Goal: Share content: Share content

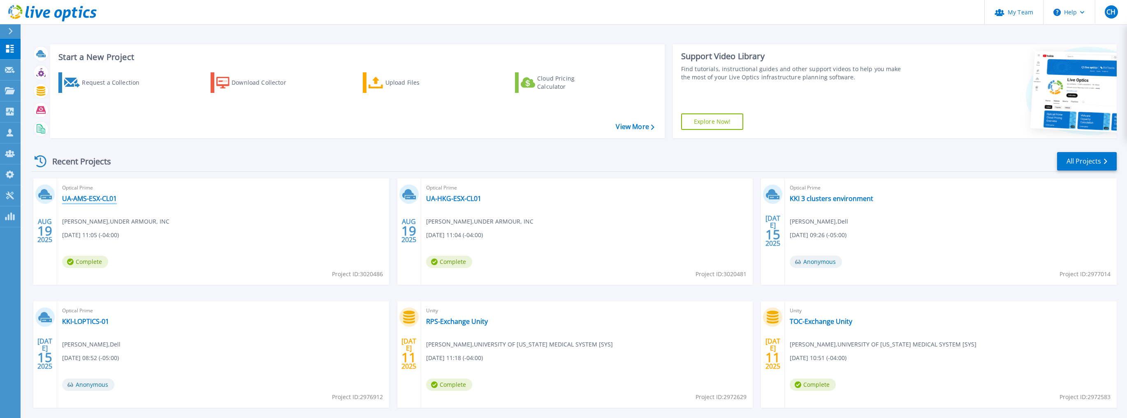
click at [95, 200] on link "UA-AMS-ESX-CL01" at bounding box center [89, 199] width 55 height 8
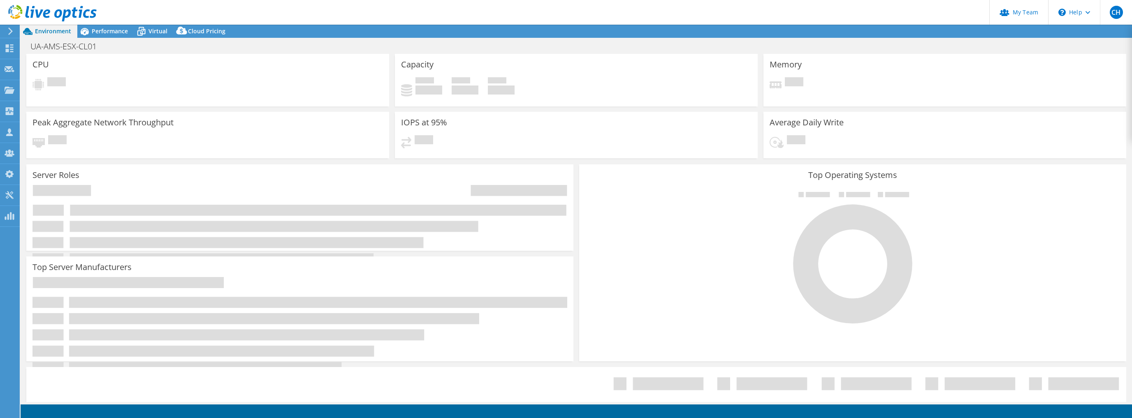
select select "USD"
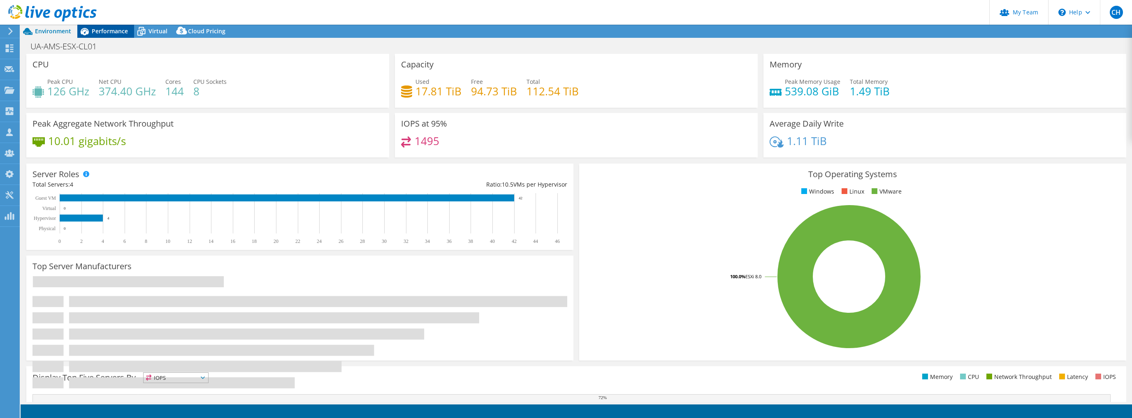
click at [116, 27] on span "Performance" at bounding box center [110, 31] width 36 height 8
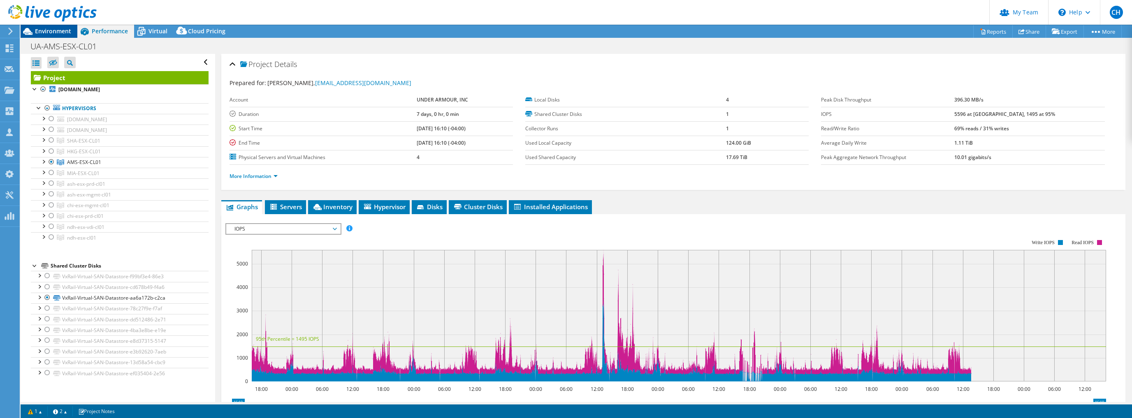
click at [60, 32] on span "Environment" at bounding box center [53, 31] width 36 height 8
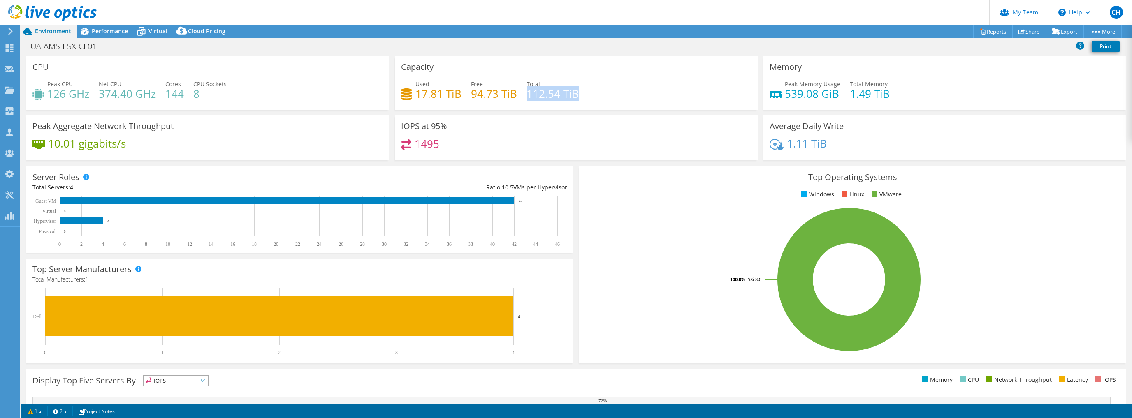
drag, startPoint x: 525, startPoint y: 93, endPoint x: 574, endPoint y: 99, distance: 49.6
click at [574, 98] on h4 "112.54 TiB" at bounding box center [552, 93] width 52 height 9
click at [118, 26] on div "Performance" at bounding box center [105, 31] width 57 height 13
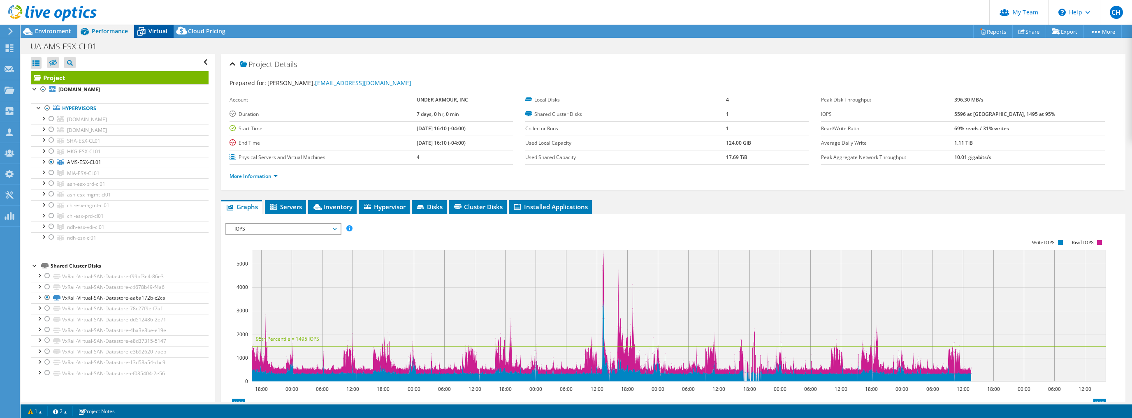
click at [154, 35] on div "Virtual" at bounding box center [153, 31] width 39 height 13
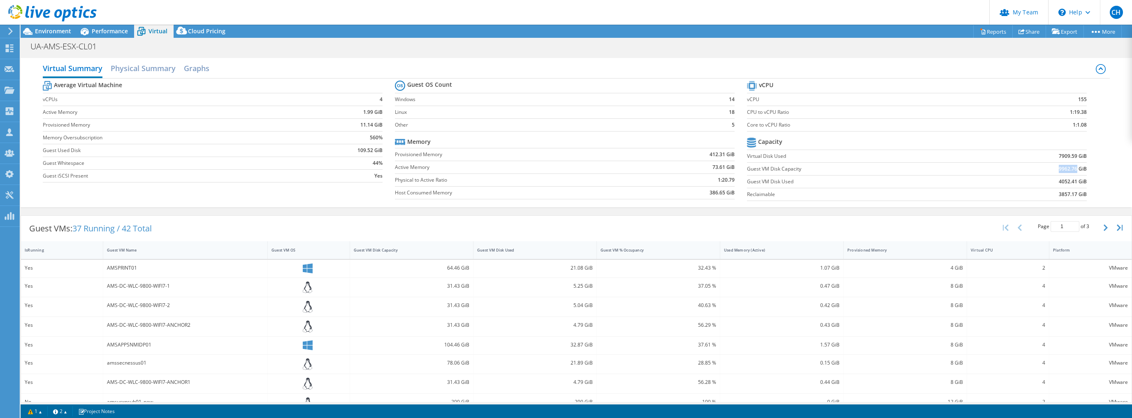
drag, startPoint x: 1054, startPoint y: 169, endPoint x: 1071, endPoint y: 171, distance: 16.5
click at [1071, 171] on b "9962.76 GiB" at bounding box center [1072, 169] width 28 height 8
copy b "9962.76"
click at [94, 33] on span "Performance" at bounding box center [110, 31] width 36 height 8
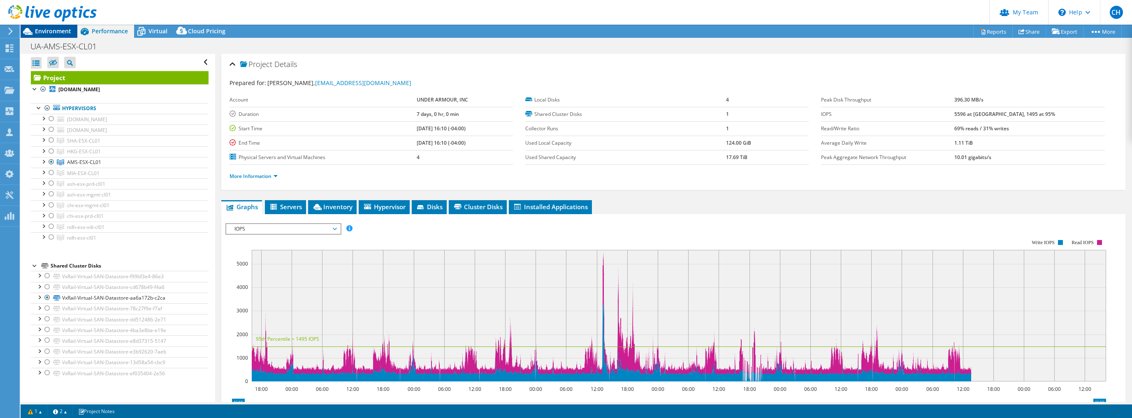
click at [55, 28] on span "Environment" at bounding box center [53, 31] width 36 height 8
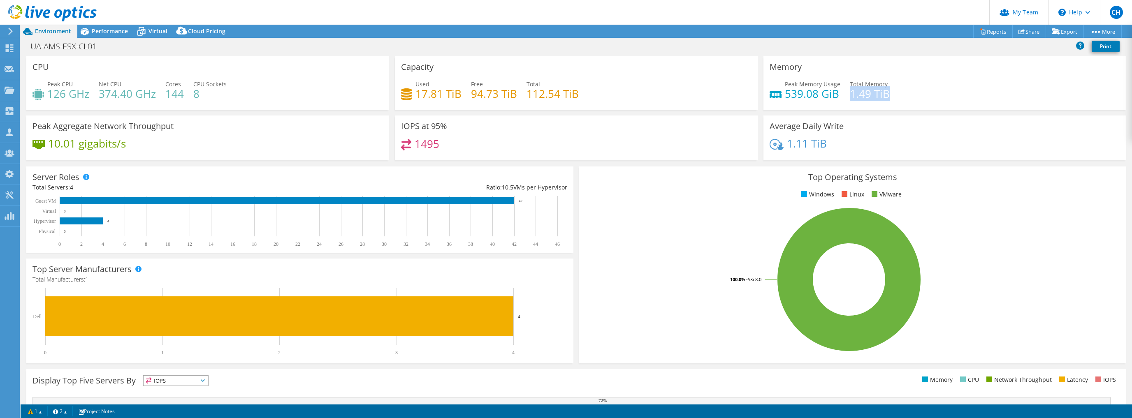
drag, startPoint x: 846, startPoint y: 95, endPoint x: 885, endPoint y: 100, distance: 38.9
click at [885, 100] on div "Peak Memory Usage 539.08 GiB Total Memory 1.49 TiB" at bounding box center [944, 93] width 350 height 27
click at [12, 31] on use at bounding box center [10, 31] width 5 height 7
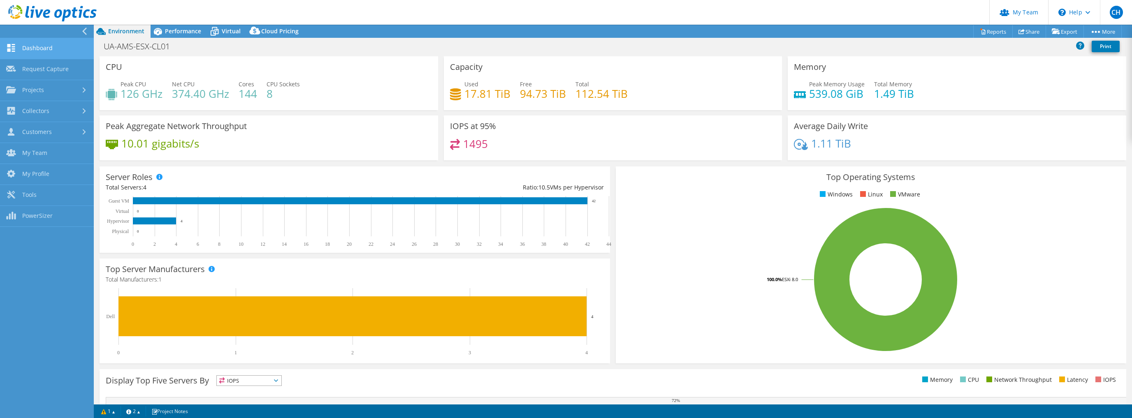
click at [31, 46] on link "Dashboard" at bounding box center [47, 48] width 94 height 21
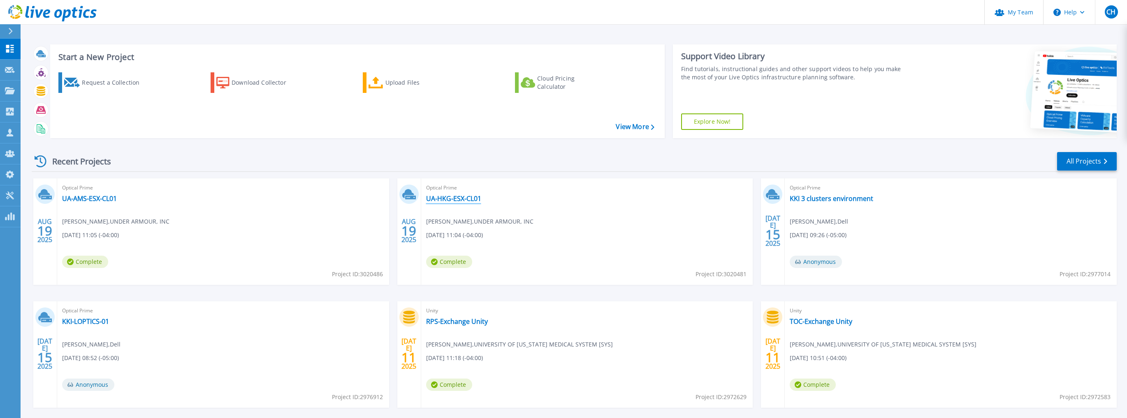
click at [447, 197] on link "UA-HKG-ESX-CL01" at bounding box center [453, 199] width 55 height 8
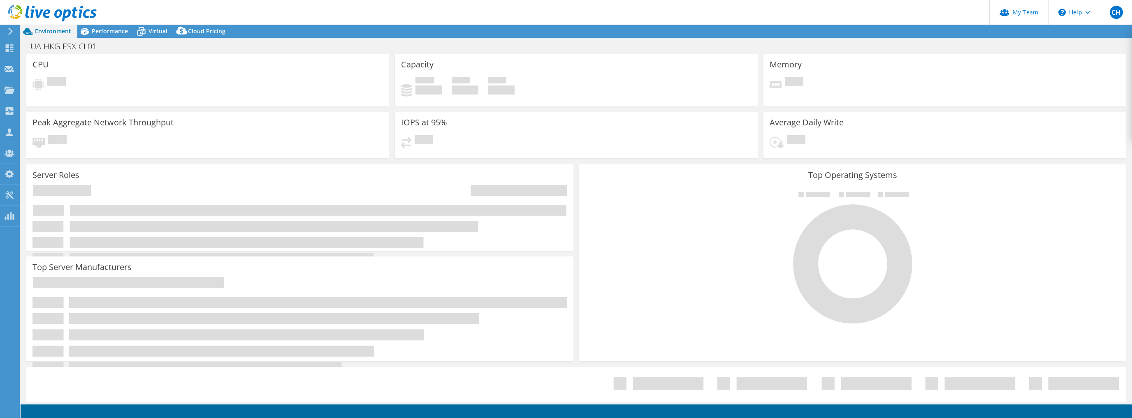
select select "USD"
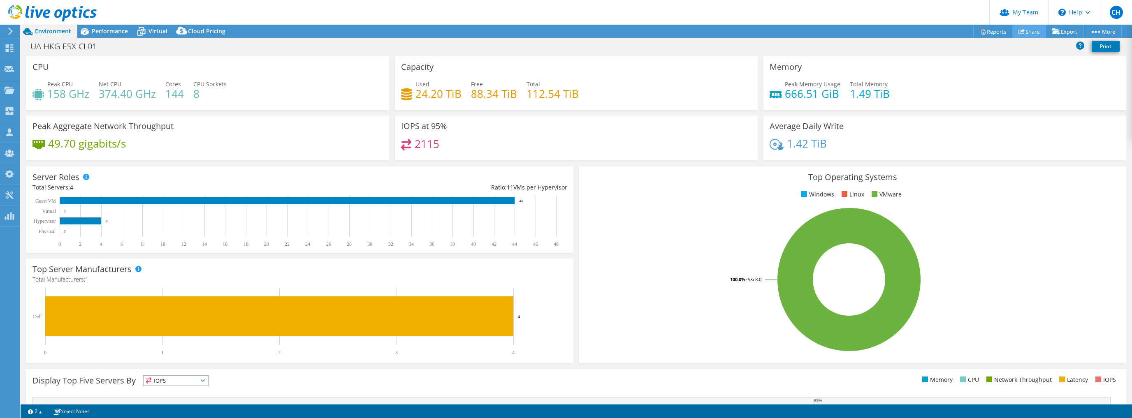
click at [1025, 33] on link "Share" at bounding box center [1029, 31] width 34 height 13
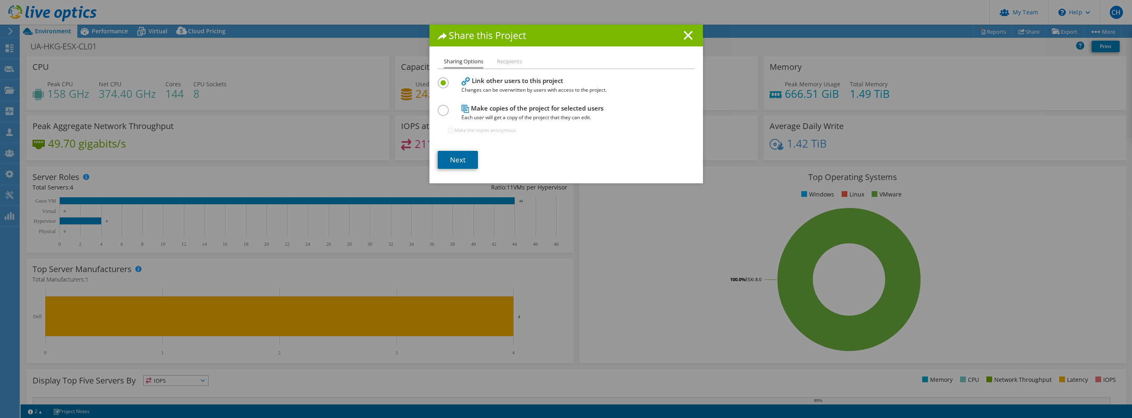
click at [452, 157] on link "Next" at bounding box center [458, 160] width 40 height 18
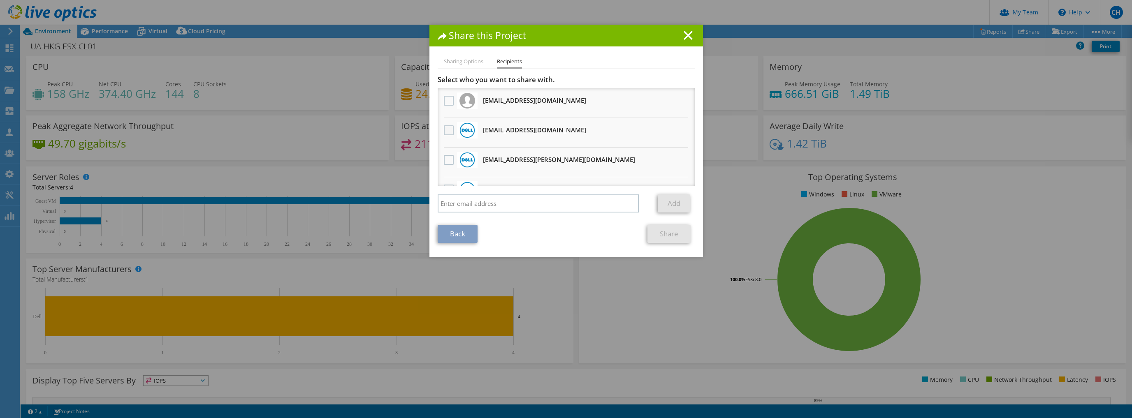
click at [449, 131] on label at bounding box center [450, 130] width 12 height 10
click at [0, 0] on input "checkbox" at bounding box center [0, 0] width 0 height 0
click at [671, 232] on link "Share" at bounding box center [668, 234] width 43 height 18
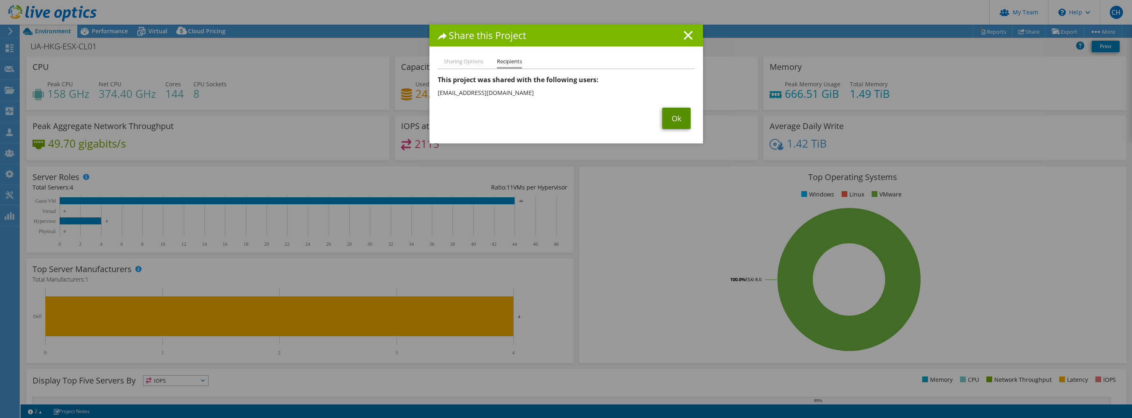
click at [677, 120] on link "Ok" at bounding box center [676, 118] width 28 height 21
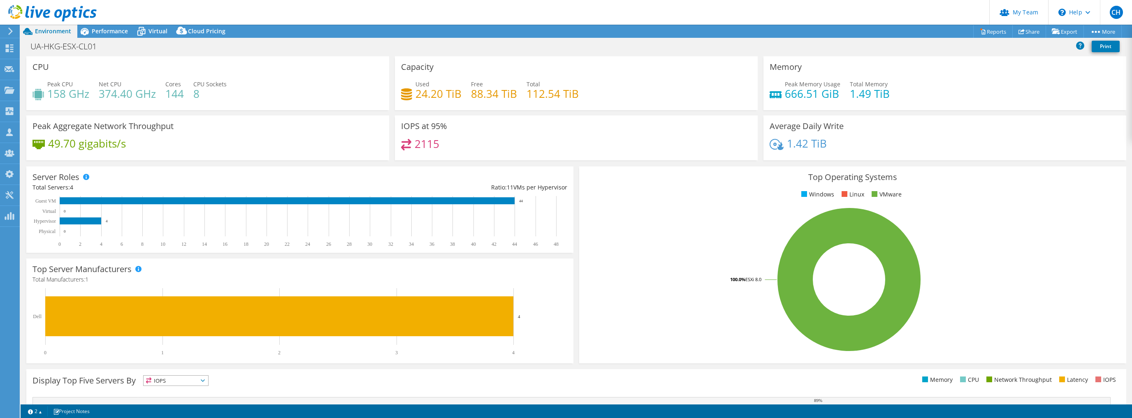
click at [8, 32] on icon at bounding box center [10, 31] width 6 height 7
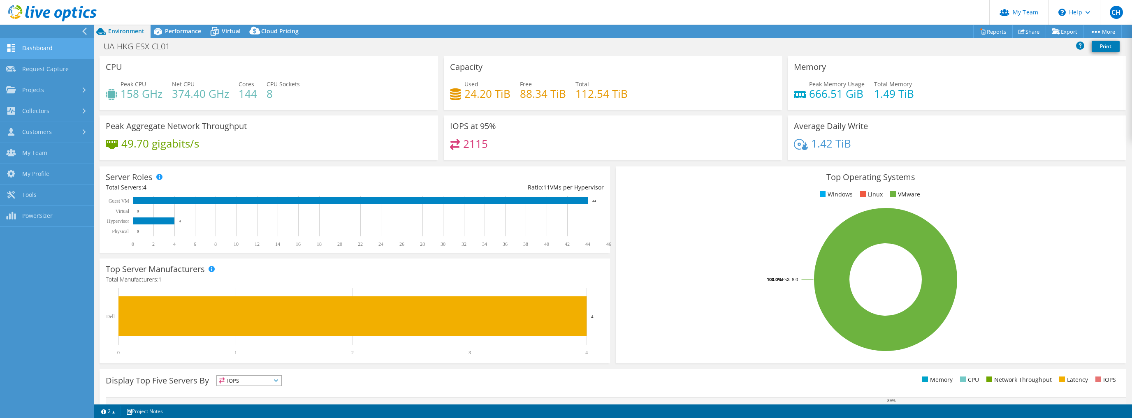
drag, startPoint x: 45, startPoint y: 49, endPoint x: 59, endPoint y: 51, distance: 14.5
click at [45, 49] on link "Dashboard" at bounding box center [47, 48] width 94 height 21
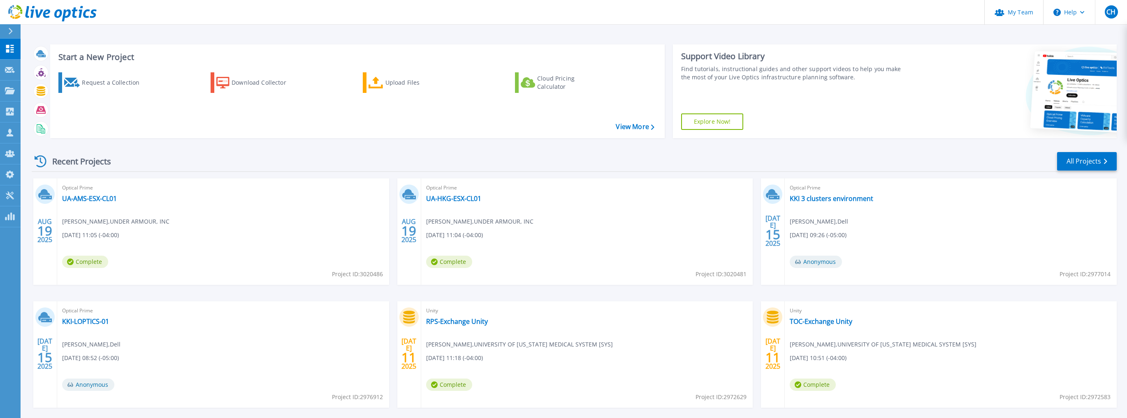
click at [383, 272] on span "Project ID: 3020481" at bounding box center [357, 274] width 51 height 9
copy span "3020481"
click at [442, 197] on link "UA-HKG-ESX-CL01" at bounding box center [453, 199] width 55 height 8
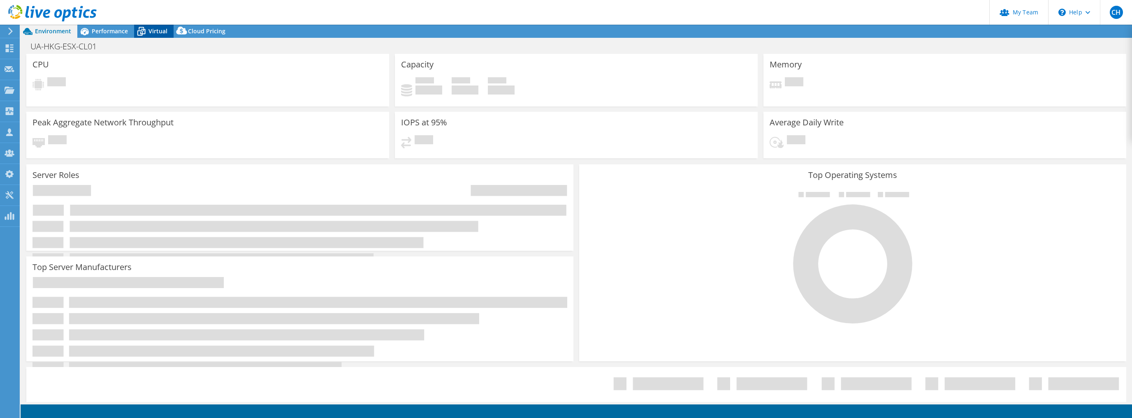
select select "USD"
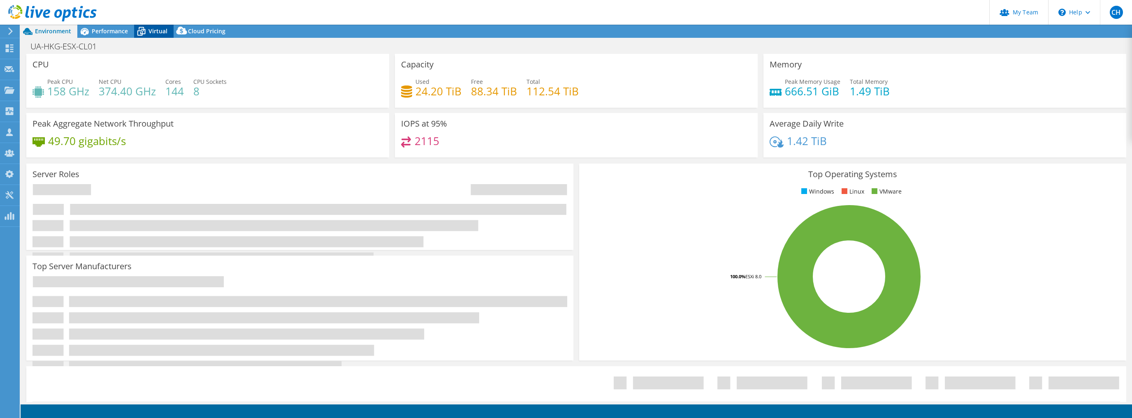
click at [157, 31] on span "Virtual" at bounding box center [157, 31] width 19 height 8
